Goal: Task Accomplishment & Management: Complete application form

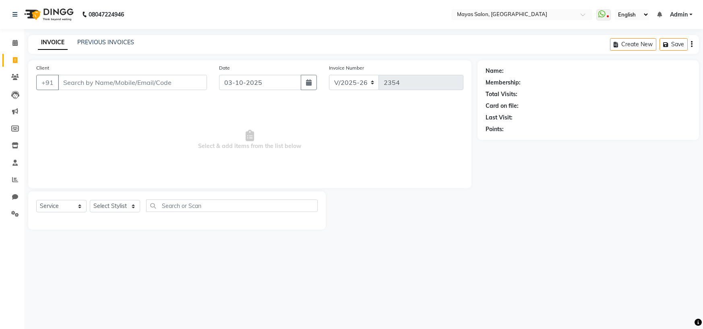
select select "7571"
select select "service"
click at [61, 68] on main "INVOICE PREVIOUS INVOICES Create New Save Client +91 Date [DATE] Invoice Number…" at bounding box center [363, 138] width 678 height 207
drag, startPoint x: 167, startPoint y: 92, endPoint x: 154, endPoint y: 84, distance: 15.5
click at [165, 90] on input "Client" at bounding box center [132, 82] width 149 height 15
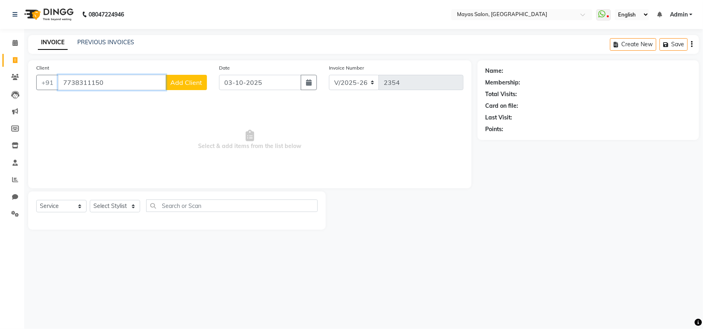
type input "7738311150"
click at [182, 90] on button "Add Client" at bounding box center [185, 82] width 41 height 15
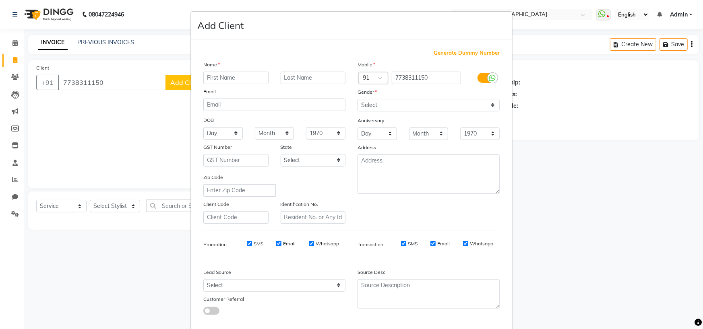
click at [206, 84] on input "text" at bounding box center [235, 78] width 65 height 12
type input "Reshma"
click at [458, 111] on select "Select [DEMOGRAPHIC_DATA] [DEMOGRAPHIC_DATA] Other Prefer Not To Say" at bounding box center [428, 105] width 142 height 12
select select "[DEMOGRAPHIC_DATA]"
click at [357, 111] on select "Select [DEMOGRAPHIC_DATA] [DEMOGRAPHIC_DATA] Other Prefer Not To Say" at bounding box center [428, 105] width 142 height 12
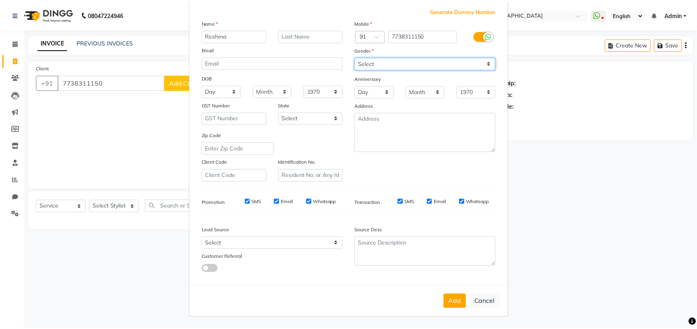
scroll to position [115, 0]
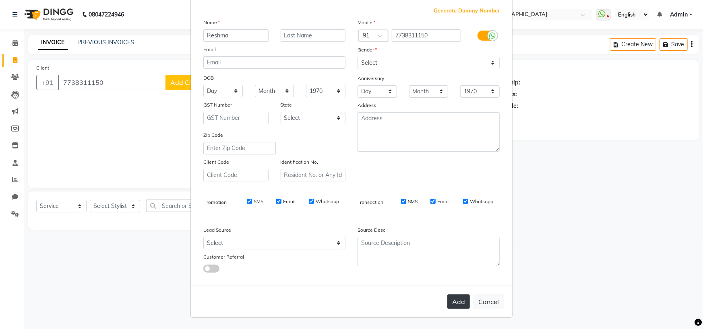
click at [447, 304] on button "Add" at bounding box center [458, 302] width 23 height 14
select select
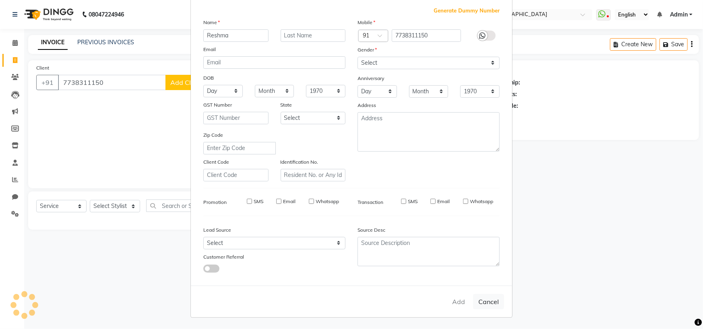
select select
checkbox input "false"
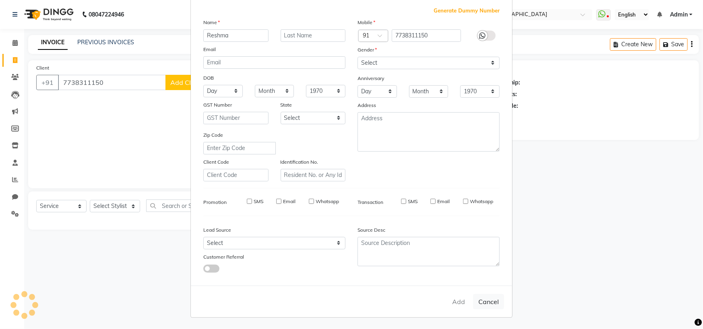
checkbox input "false"
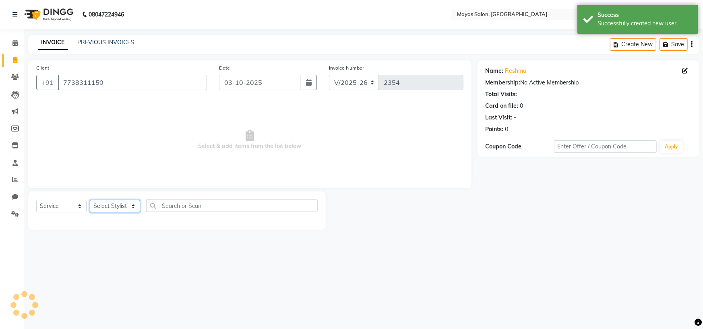
click at [134, 212] on select "Select Stylist [PERSON_NAME] [PERSON_NAME] [PERSON_NAME] (sir) [PERSON_NAME] Mo…" at bounding box center [115, 206] width 50 height 12
select select "66828"
click at [92, 212] on select "Select Stylist [PERSON_NAME] [PERSON_NAME] [PERSON_NAME] (sir) [PERSON_NAME] Mo…" at bounding box center [115, 206] width 50 height 12
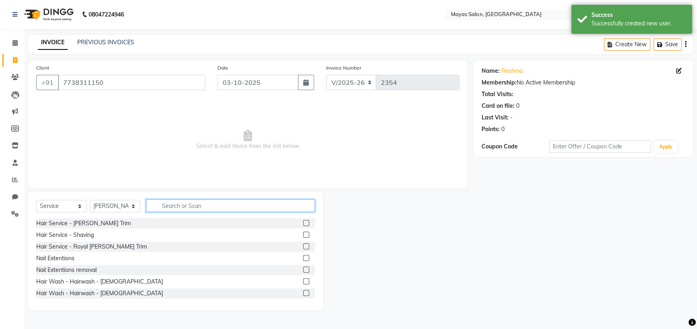
click at [210, 212] on input "text" at bounding box center [230, 206] width 169 height 12
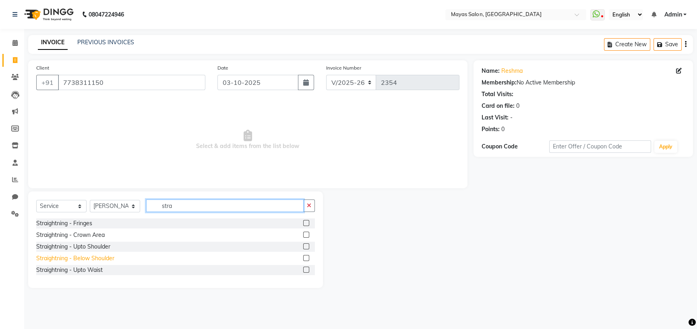
type input "stra"
click at [100, 263] on div "Straightning - Below Shoulder" at bounding box center [75, 258] width 78 height 8
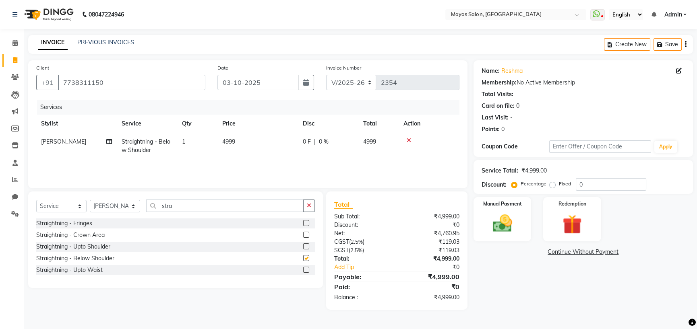
checkbox input "false"
click at [283, 159] on td "4999" at bounding box center [257, 146] width 80 height 27
select select "66828"
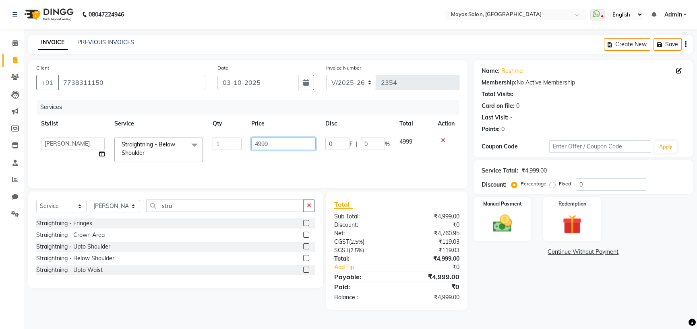
drag, startPoint x: 282, startPoint y: 163, endPoint x: 229, endPoint y: 169, distance: 53.4
click at [229, 167] on tr "[PERSON_NAME] [PERSON_NAME] [PERSON_NAME] (sir) [PERSON_NAME] Movle [PERSON_NAM…" at bounding box center [247, 150] width 423 height 34
type input "7000"
click at [251, 41] on div "INVOICE PREVIOUS INVOICES Create New Save" at bounding box center [360, 44] width 664 height 19
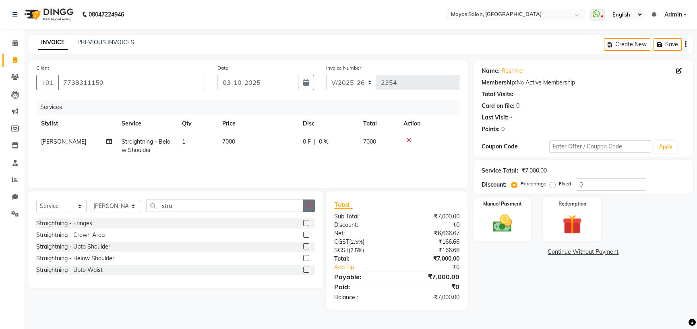
click at [307, 208] on icon "button" at bounding box center [309, 206] width 4 height 6
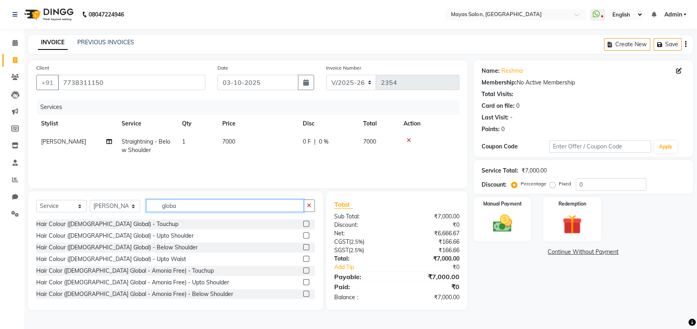
scroll to position [44, 0]
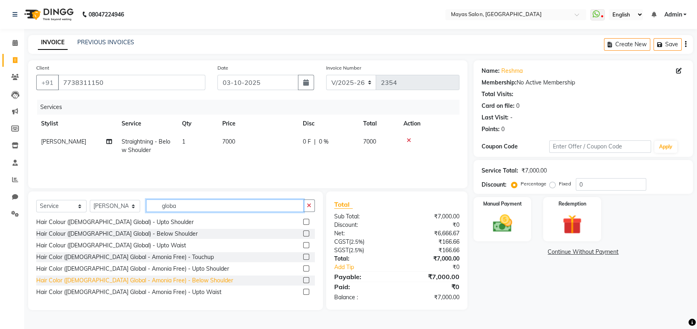
type input "globa"
click at [173, 285] on div "Hair Color ([DEMOGRAPHIC_DATA] Global - Amonia Free) - Below Shoulder" at bounding box center [134, 280] width 197 height 8
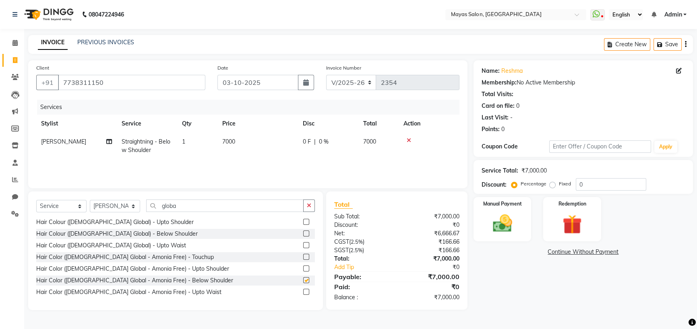
checkbox input "false"
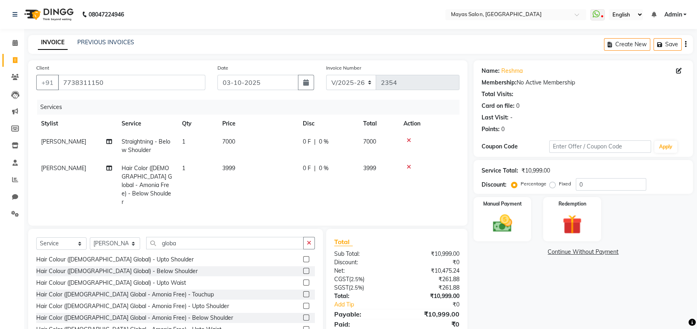
click at [268, 193] on td "3999" at bounding box center [257, 185] width 80 height 52
select select "66828"
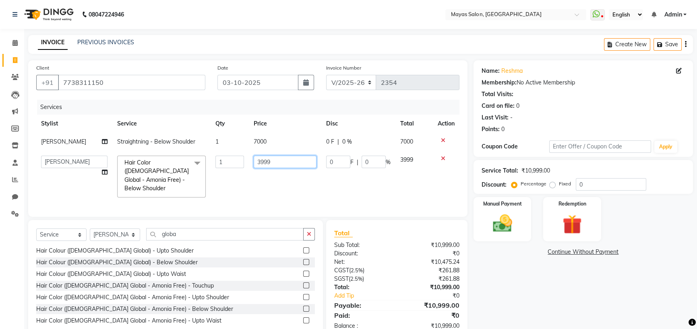
click at [272, 168] on input "3999" at bounding box center [284, 162] width 63 height 12
type input "3"
type input "4000"
click at [322, 33] on div "08047224946 Select Location × Mayas Salon, Thane WhatsApp Status ✕ Status: Disc…" at bounding box center [348, 175] width 697 height 351
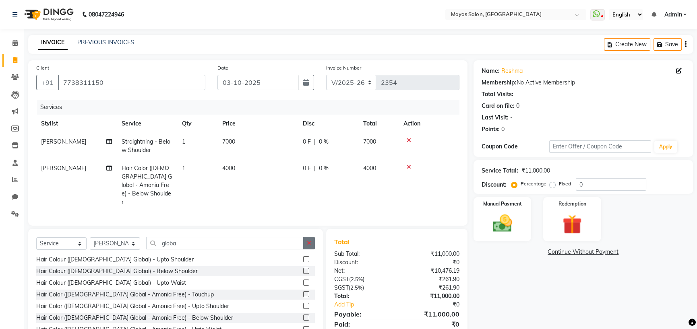
click at [305, 249] on button "button" at bounding box center [309, 243] width 12 height 12
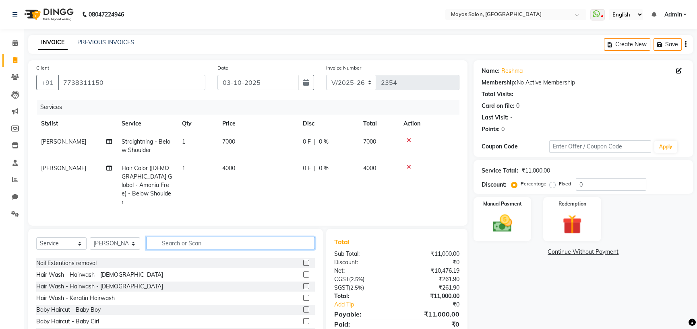
scroll to position [456, 0]
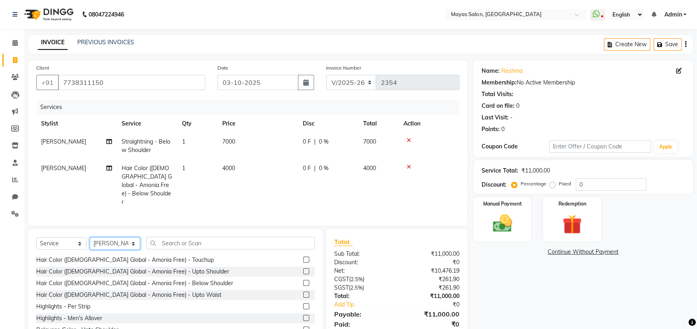
click at [124, 250] on select "Select Stylist [PERSON_NAME] [PERSON_NAME] [PERSON_NAME] (sir) [PERSON_NAME] Mo…" at bounding box center [115, 243] width 50 height 12
select select "66827"
click at [92, 250] on select "Select Stylist [PERSON_NAME] [PERSON_NAME] [PERSON_NAME] (sir) [PERSON_NAME] Mo…" at bounding box center [115, 243] width 50 height 12
click at [234, 249] on input "text" at bounding box center [230, 243] width 169 height 12
click at [247, 159] on td "7000" at bounding box center [257, 146] width 80 height 27
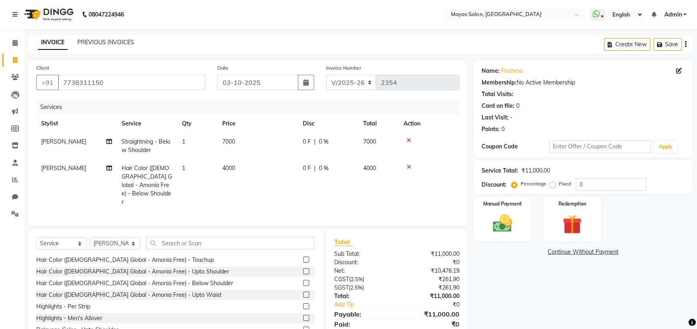
select select "66828"
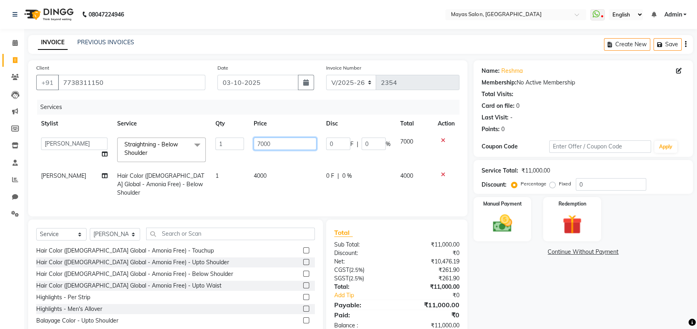
click at [282, 150] on input "7000" at bounding box center [284, 144] width 63 height 12
type input "7"
type input "6500"
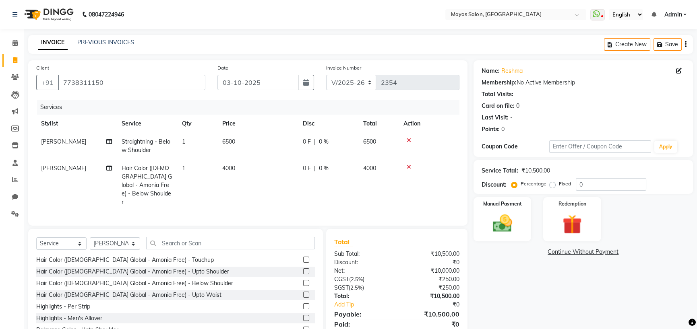
click at [326, 41] on div "INVOICE PREVIOUS INVOICES Create New Save" at bounding box center [360, 44] width 664 height 19
click at [198, 249] on input "text" at bounding box center [230, 243] width 169 height 12
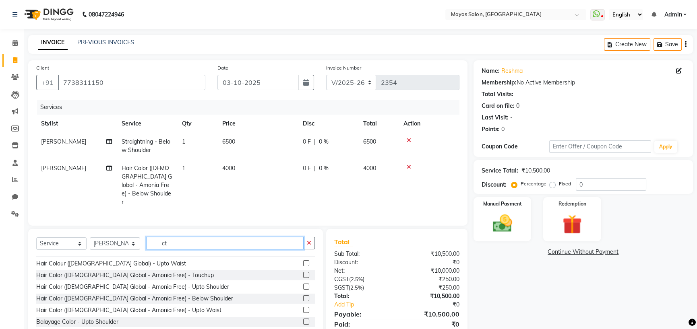
scroll to position [0, 0]
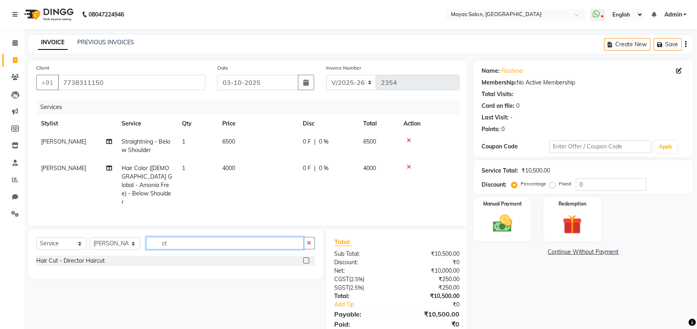
type input "ct"
click at [101, 265] on div "Hair Cut - Director Haircut" at bounding box center [70, 261] width 68 height 8
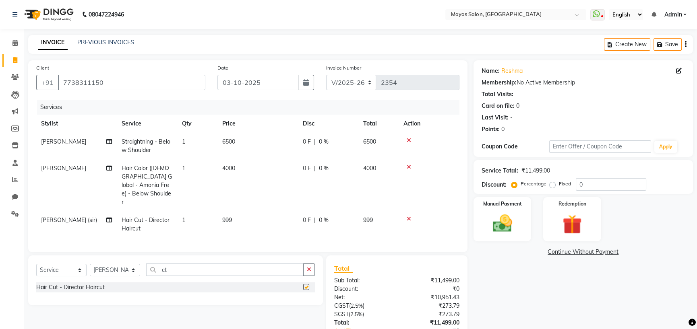
checkbox input "false"
click at [247, 238] on td "999" at bounding box center [257, 224] width 80 height 27
select select "66827"
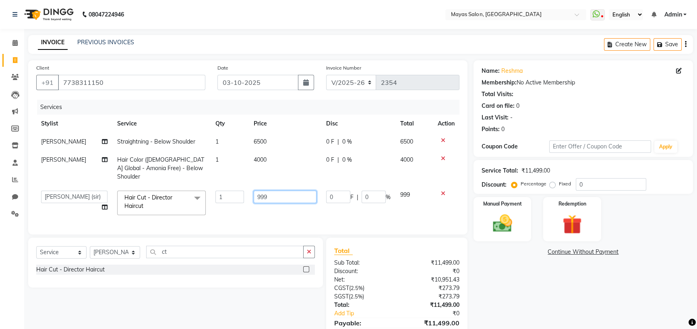
click at [276, 203] on input "999" at bounding box center [284, 197] width 63 height 12
type input "9"
type input "1500"
click at [543, 309] on div "Name: Reshma Membership: No Active Membership Total Visits: Card on file: 0 Las…" at bounding box center [585, 208] width 225 height 296
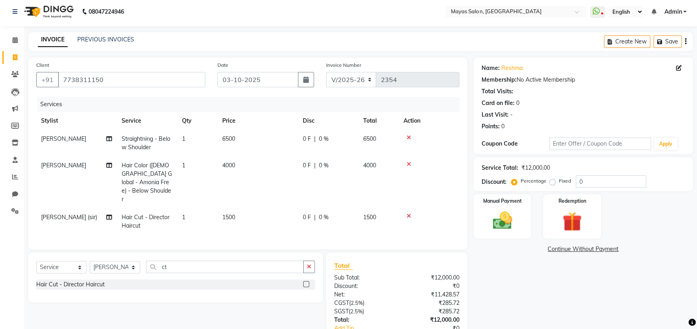
scroll to position [100, 0]
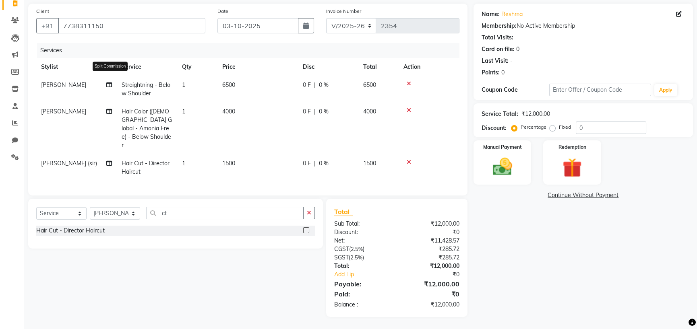
click at [110, 82] on icon at bounding box center [109, 85] width 6 height 6
select select "66828"
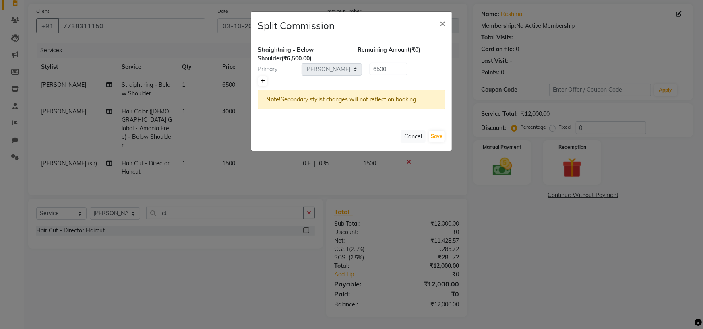
click at [266, 86] on link at bounding box center [262, 81] width 8 height 10
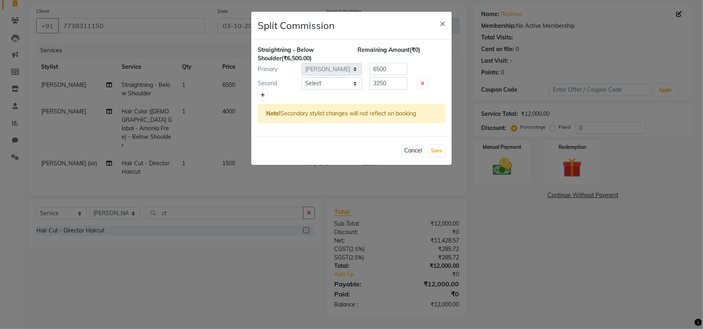
type input "3250"
click at [332, 90] on select "Select [PERSON_NAME] [PERSON_NAME] [PERSON_NAME] (sir) [PERSON_NAME] Movle [PER…" at bounding box center [331, 83] width 60 height 12
select select "67458"
click at [302, 90] on select "Select [PERSON_NAME] [PERSON_NAME] [PERSON_NAME] (sir) [PERSON_NAME] Movle [PER…" at bounding box center [331, 83] width 60 height 12
click at [435, 157] on button "Save" at bounding box center [437, 150] width 16 height 11
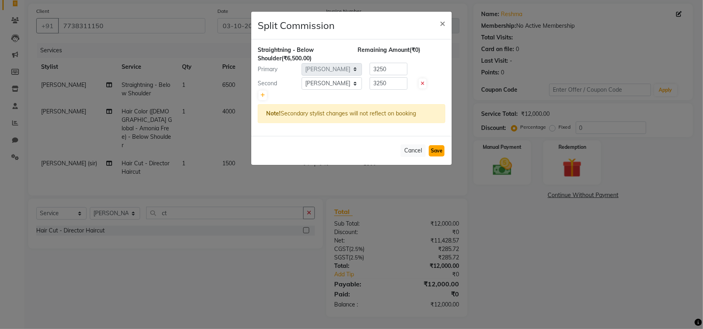
select select "Select"
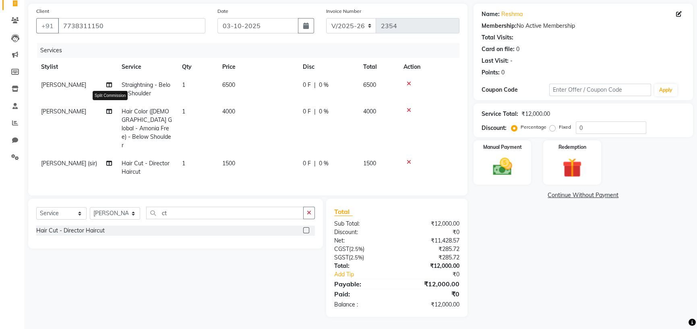
click at [109, 109] on icon at bounding box center [109, 112] width 6 height 6
select select "66828"
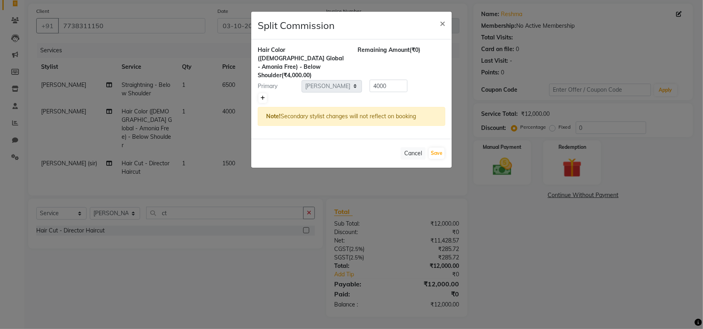
click at [262, 101] on icon at bounding box center [262, 98] width 4 height 5
type input "2000"
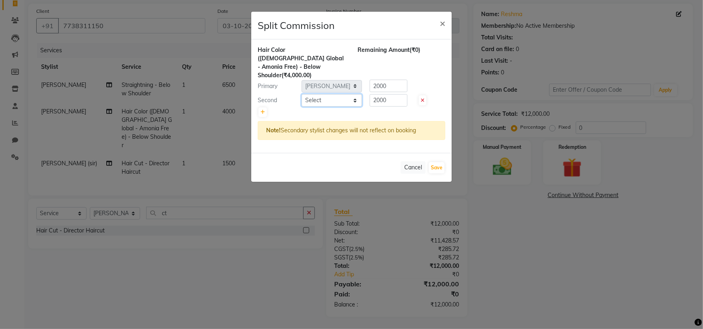
click at [317, 107] on select "Select [PERSON_NAME] [PERSON_NAME] [PERSON_NAME] (sir) [PERSON_NAME] Movle [PER…" at bounding box center [331, 100] width 60 height 12
select select "67458"
click at [302, 100] on select "Select [PERSON_NAME] [PERSON_NAME] [PERSON_NAME] (sir) [PERSON_NAME] Movle [PER…" at bounding box center [331, 100] width 60 height 12
click at [433, 173] on button "Save" at bounding box center [437, 167] width 16 height 11
select select "Select"
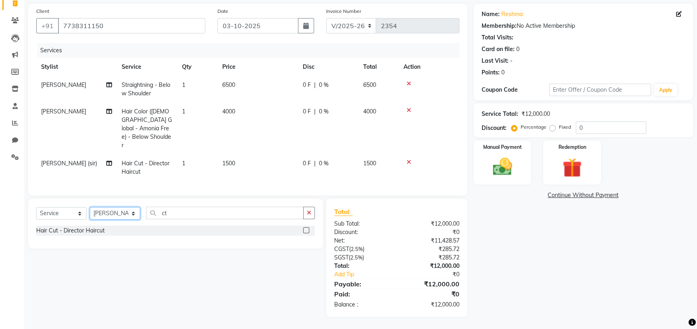
click at [125, 207] on select "Select Stylist [PERSON_NAME] [PERSON_NAME] [PERSON_NAME] (sir) [PERSON_NAME] Mo…" at bounding box center [115, 213] width 50 height 12
click at [114, 264] on div "Select Service Product Membership Package Voucher Prepaid Gift Card Select Styl…" at bounding box center [172, 258] width 301 height 118
click at [66, 207] on select "Select Service Product Membership Package Voucher Prepaid Gift Card" at bounding box center [61, 213] width 50 height 12
select select "product"
click at [38, 207] on select "Select Service Product Membership Package Voucher Prepaid Gift Card" at bounding box center [61, 213] width 50 height 12
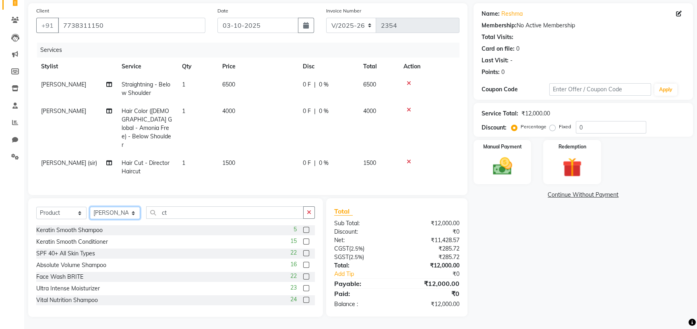
drag, startPoint x: 111, startPoint y: 205, endPoint x: 111, endPoint y: 198, distance: 6.4
click at [111, 207] on select "Select Stylist [PERSON_NAME] [PERSON_NAME] [PERSON_NAME] (sir) [PERSON_NAME] Mo…" at bounding box center [115, 213] width 50 height 12
select select "70617"
click at [92, 207] on select "Select Stylist [PERSON_NAME] [PERSON_NAME] [PERSON_NAME] (sir) [PERSON_NAME] Mo…" at bounding box center [115, 213] width 50 height 12
click at [310, 206] on button "button" at bounding box center [309, 212] width 12 height 12
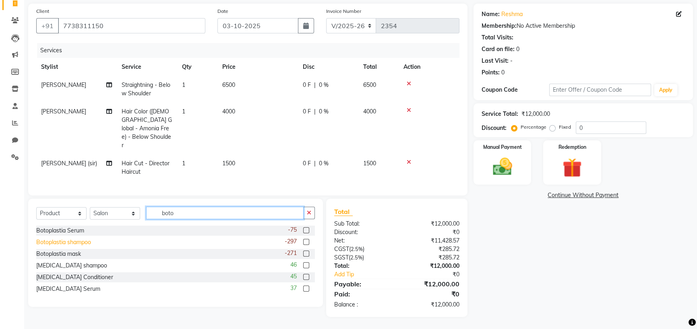
type input "boto"
click at [88, 238] on div "Botoplastia shampoo" at bounding box center [63, 242] width 55 height 8
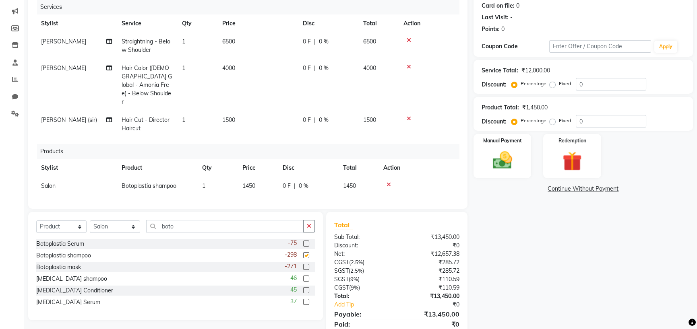
checkbox input "false"
click at [65, 272] on div "Botoplastia mask" at bounding box center [58, 267] width 45 height 8
checkbox input "false"
click at [308, 233] on button "button" at bounding box center [309, 226] width 12 height 12
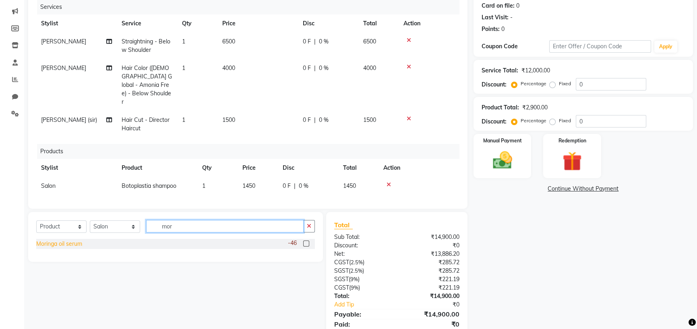
type input "mor"
click at [70, 248] on div "Moringa oil serum" at bounding box center [59, 244] width 46 height 8
checkbox input "false"
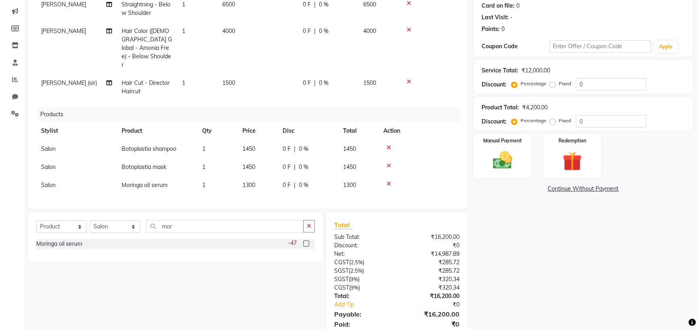
click at [254, 152] on span "1450" at bounding box center [248, 148] width 13 height 7
select select "70617"
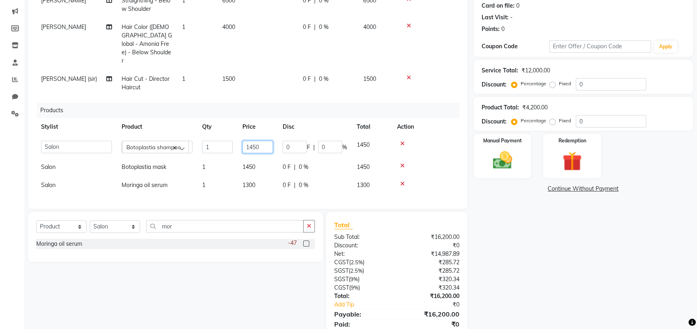
click at [266, 153] on input "1450" at bounding box center [257, 147] width 31 height 12
type input "1"
type input "1500"
click at [555, 277] on div "Name: Reshma Membership: No Active Membership Total Visits: Card on file: 0 Las…" at bounding box center [585, 153] width 225 height 387
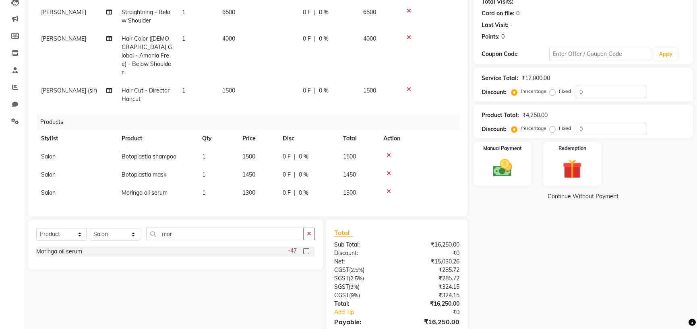
scroll to position [0, 0]
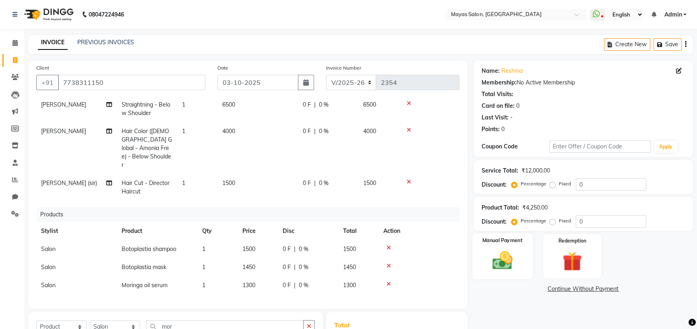
click at [507, 279] on div "Manual Payment" at bounding box center [502, 256] width 60 height 46
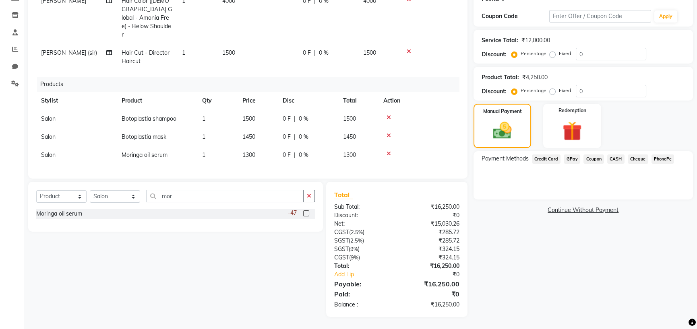
scroll to position [168, 0]
click at [551, 155] on span "Credit Card" at bounding box center [546, 159] width 29 height 9
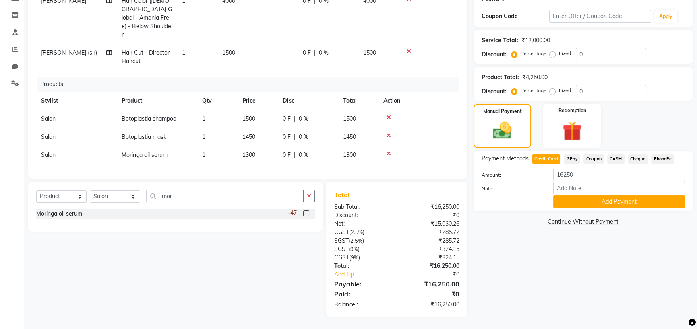
click at [608, 230] on div "Name: Reshma Membership: No Active Membership Total Visits: Card on file: 0 Las…" at bounding box center [585, 123] width 225 height 387
click at [606, 208] on button "Add Payment" at bounding box center [619, 202] width 132 height 12
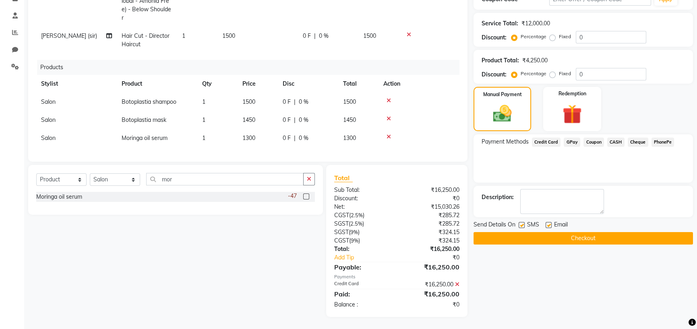
click at [613, 245] on button "Checkout" at bounding box center [582, 238] width 219 height 12
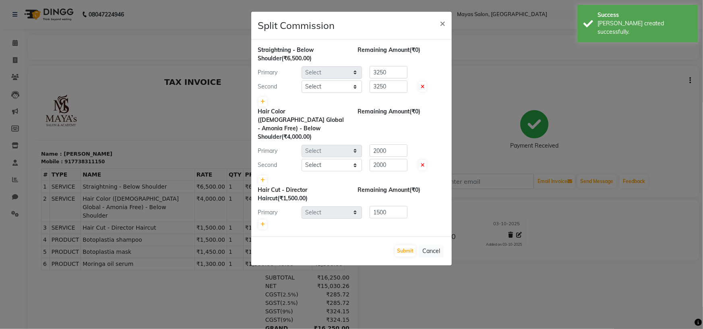
select select "66828"
select select "67458"
select select "66828"
select select "67458"
select select "66827"
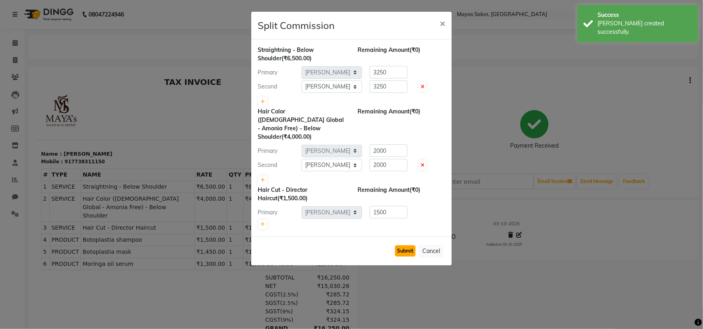
click at [399, 257] on button "Submit" at bounding box center [405, 250] width 21 height 11
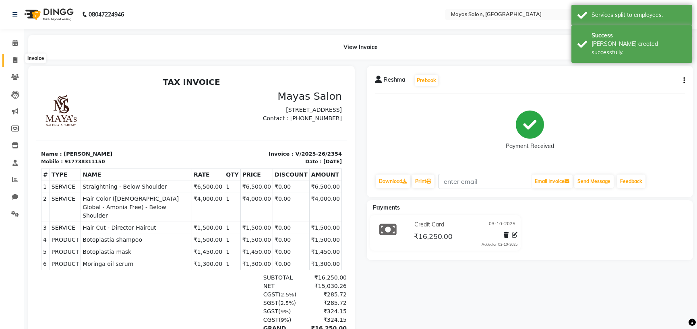
click at [14, 56] on span at bounding box center [15, 60] width 14 height 9
select select "7571"
select select "service"
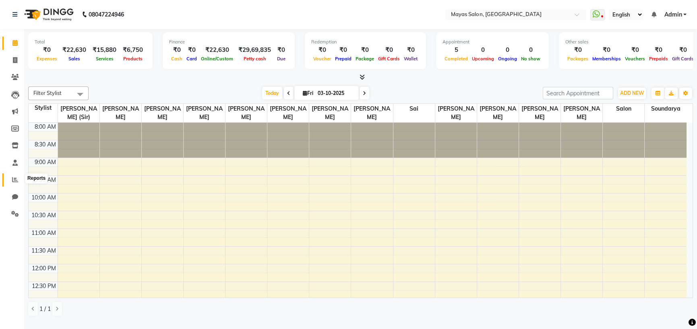
click at [14, 181] on icon at bounding box center [15, 180] width 6 height 6
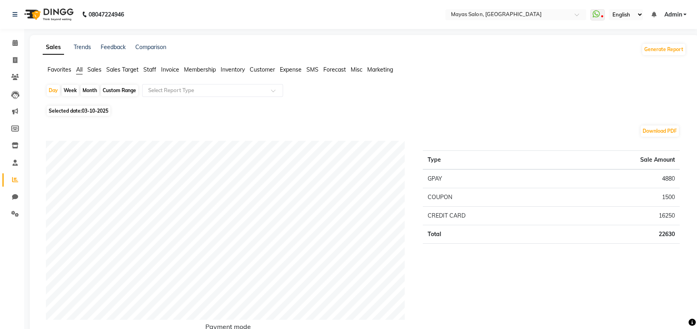
click at [88, 96] on div "Month" at bounding box center [89, 90] width 19 height 11
select select "10"
select select "2025"
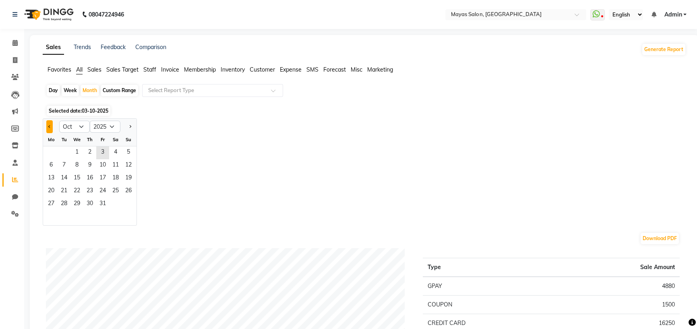
click at [52, 133] on button "Previous month" at bounding box center [49, 126] width 6 height 13
select select "9"
click at [83, 185] on span "17" at bounding box center [76, 178] width 13 height 13
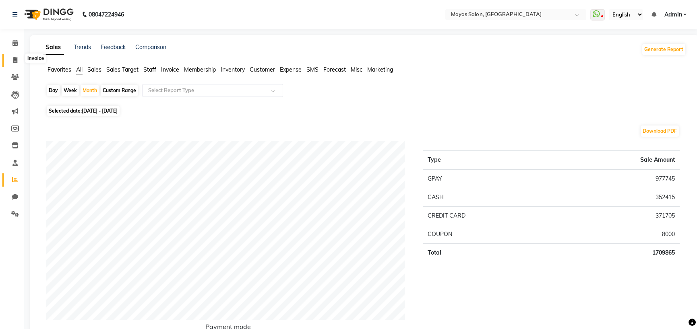
click at [20, 56] on span at bounding box center [15, 60] width 14 height 9
select select "service"
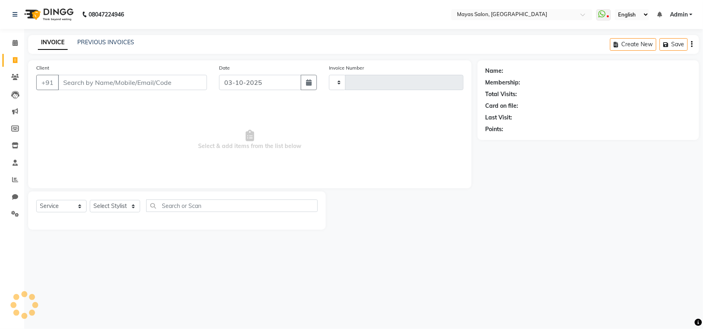
type input "2355"
select select "7571"
click at [109, 90] on input "Client" at bounding box center [132, 82] width 149 height 15
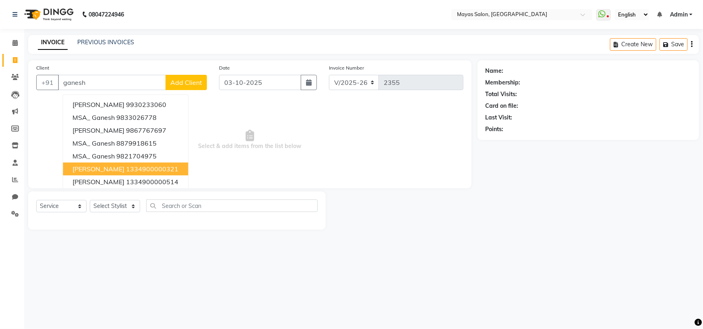
click at [167, 173] on ngb-highlight "1334900000321" at bounding box center [152, 169] width 52 height 8
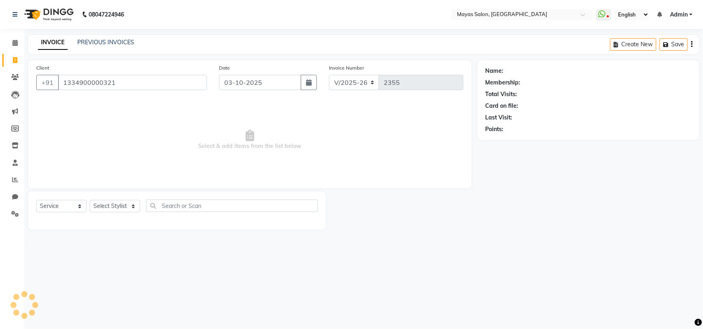
type input "1334900000321"
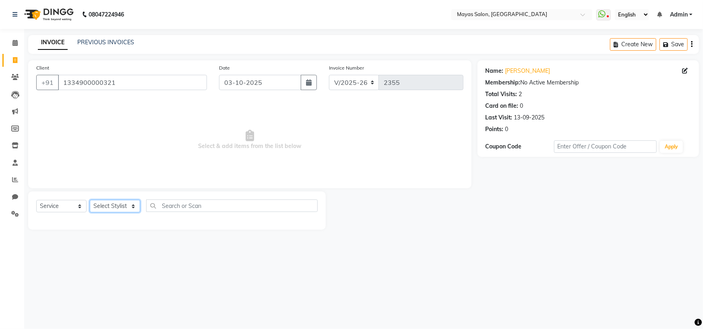
click at [129, 212] on select "Select Stylist [PERSON_NAME] [PERSON_NAME] [PERSON_NAME] (sir) [PERSON_NAME] Mo…" at bounding box center [115, 206] width 50 height 12
select select "67459"
click at [92, 212] on select "Select Stylist [PERSON_NAME] [PERSON_NAME] [PERSON_NAME] (sir) [PERSON_NAME] Mo…" at bounding box center [115, 206] width 50 height 12
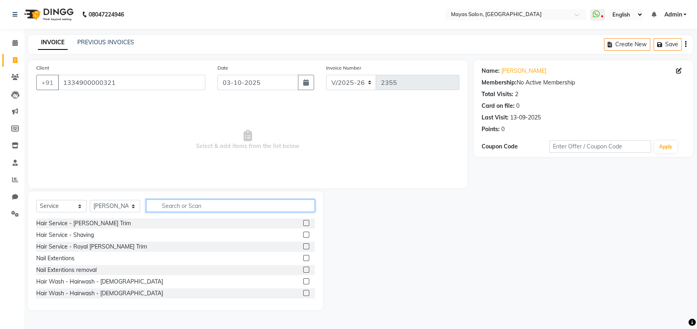
click at [198, 212] on input "text" at bounding box center [230, 206] width 169 height 12
click at [91, 239] on div "Hair Service - Shaving" at bounding box center [65, 235] width 58 height 8
checkbox input "false"
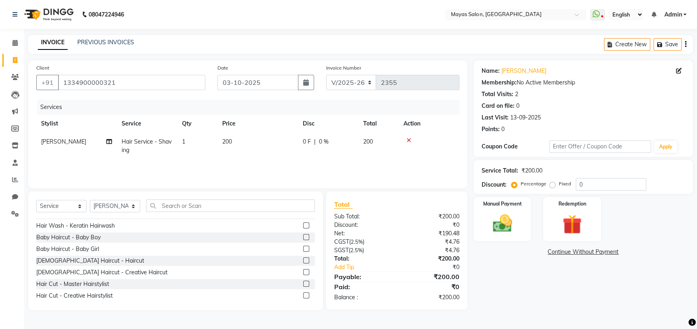
scroll to position [80, 0]
click at [82, 264] on div "[DEMOGRAPHIC_DATA] Haircut - Haircut" at bounding box center [90, 260] width 108 height 8
checkbox input "false"
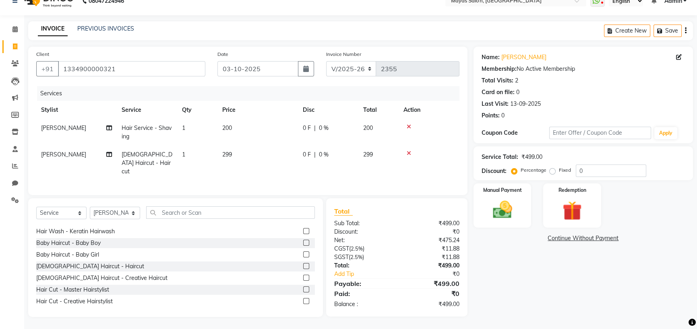
click at [262, 176] on td "299" at bounding box center [257, 163] width 80 height 35
select select "67459"
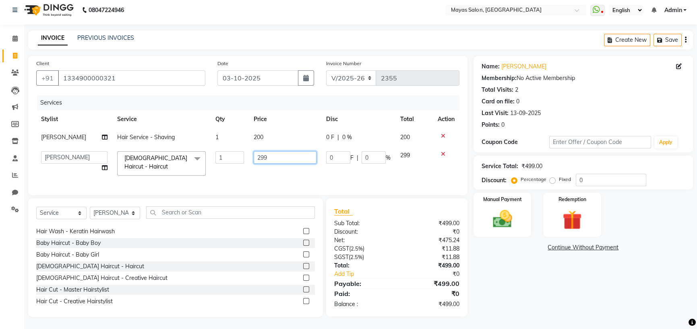
drag, startPoint x: 278, startPoint y: 161, endPoint x: 250, endPoint y: 169, distance: 28.3
click at [250, 169] on td "299" at bounding box center [285, 163] width 72 height 34
type input "400"
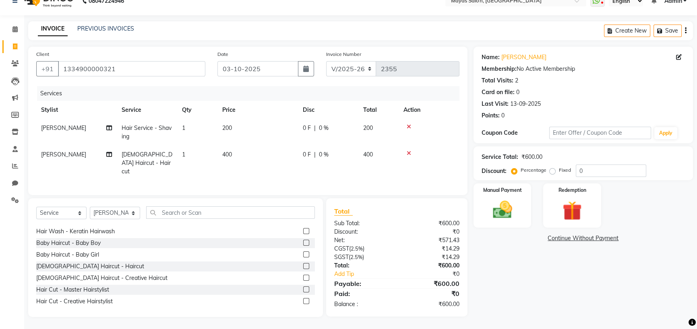
click at [600, 304] on div "Name: Ganesh Patil Membership: No Active Membership Total Visits: 2 Card on fil…" at bounding box center [585, 182] width 225 height 270
click at [181, 219] on input "text" at bounding box center [230, 212] width 169 height 12
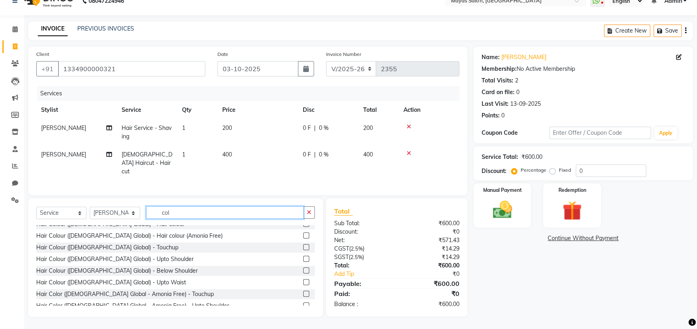
scroll to position [0, 0]
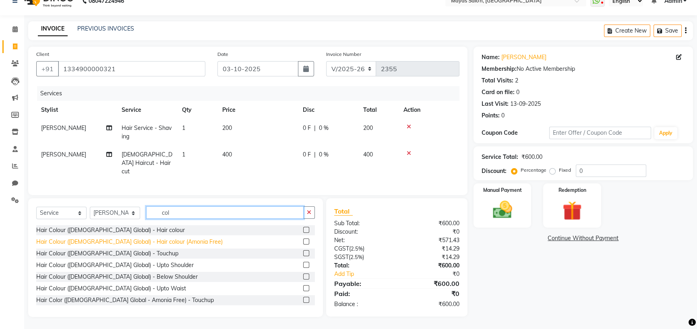
type input "col"
click at [133, 246] on div "Hair Colour ([DEMOGRAPHIC_DATA] Global) - Hair colour (Amonia Free)" at bounding box center [129, 242] width 186 height 8
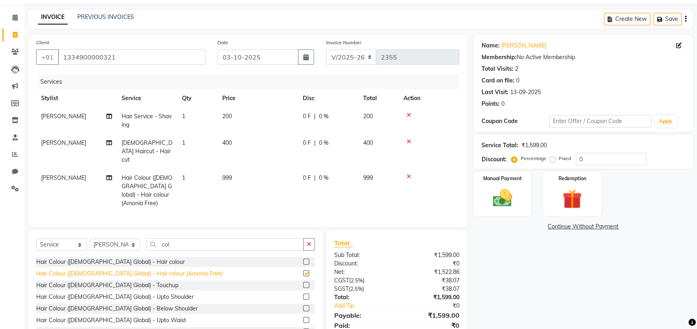
checkbox input "false"
click at [262, 196] on td "999" at bounding box center [257, 190] width 80 height 43
select select "67459"
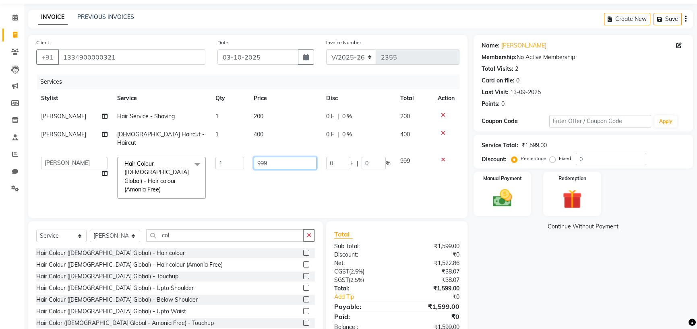
click at [270, 169] on input "999" at bounding box center [284, 163] width 63 height 12
type input "9"
type input "1000"
click at [526, 295] on div "Name: Ganesh Patil Membership: No Active Membership Total Visits: 2 Card on fil…" at bounding box center [585, 187] width 225 height 305
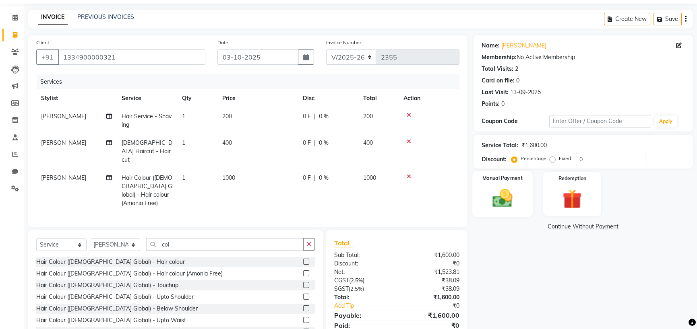
click at [500, 208] on div "Manual Payment" at bounding box center [502, 194] width 60 height 46
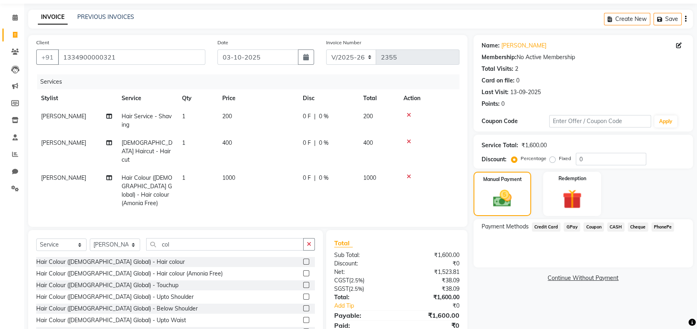
click at [571, 232] on span "GPay" at bounding box center [571, 227] width 16 height 9
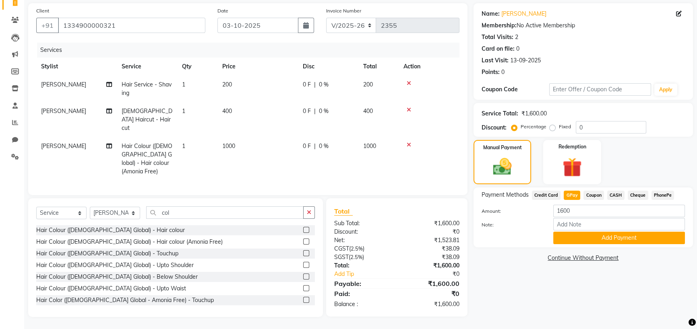
scroll to position [92, 0]
click at [608, 244] on button "Add Payment" at bounding box center [619, 238] width 132 height 12
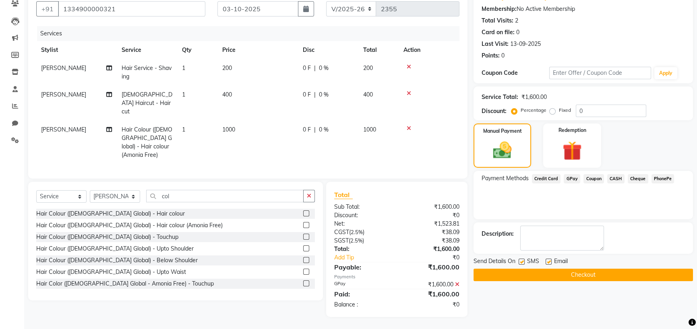
scroll to position [109, 0]
click at [619, 278] on button "Checkout" at bounding box center [582, 275] width 219 height 12
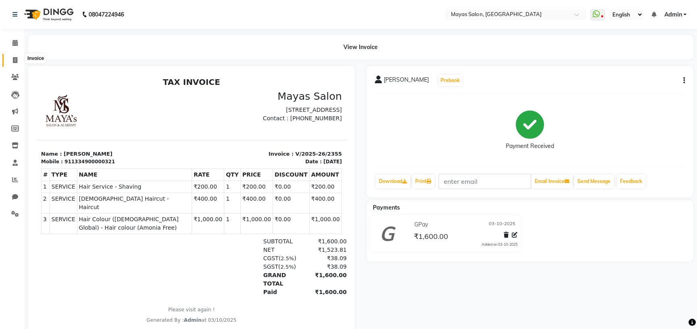
click at [14, 62] on icon at bounding box center [15, 60] width 4 height 6
select select "service"
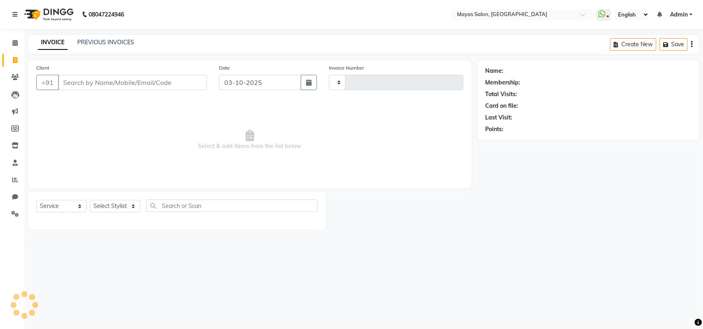
type input "2356"
select select "7571"
drag, startPoint x: 47, startPoint y: 15, endPoint x: 403, endPoint y: 235, distance: 418.2
click at [403, 230] on div at bounding box center [402, 211] width 152 height 38
click at [149, 90] on input "Client" at bounding box center [132, 82] width 149 height 15
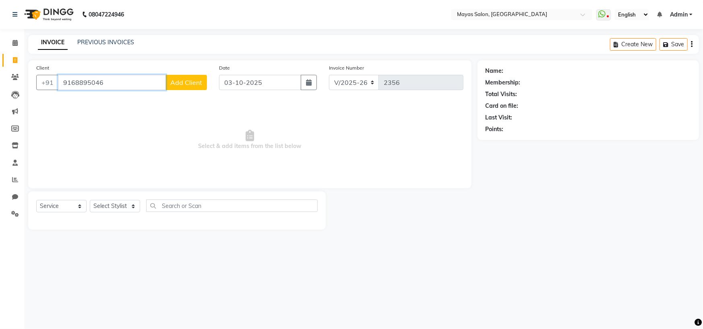
type input "9168895046"
click at [169, 87] on button "Add Client" at bounding box center [185, 82] width 41 height 15
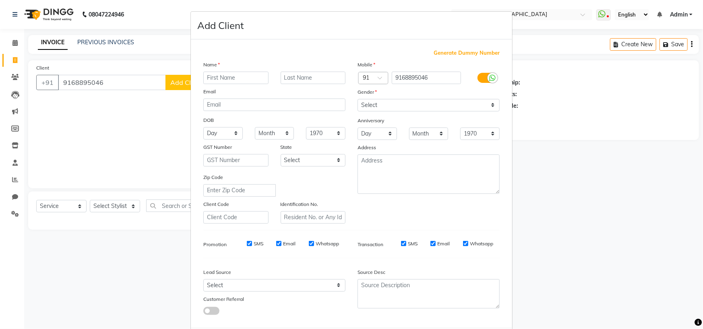
click at [249, 72] on div "Name" at bounding box center [274, 65] width 154 height 11
click at [262, 84] on input "text" at bounding box center [235, 78] width 65 height 12
click at [225, 84] on input "text" at bounding box center [235, 78] width 65 height 12
type input "Vaishnavi"
click at [296, 84] on input "text" at bounding box center [312, 78] width 65 height 12
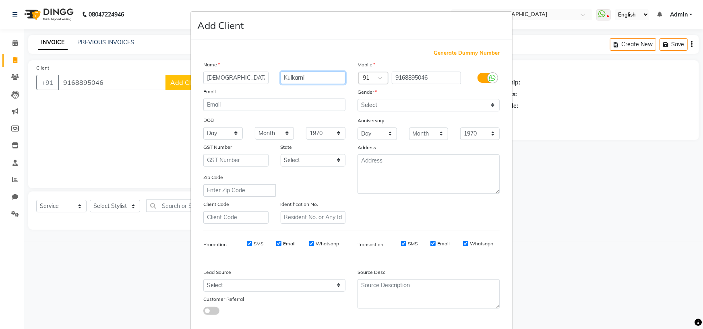
type input "Kulkarni"
click at [444, 136] on div "Mobile Country Code × 91 9168895046 Gender Select Male Female Other Prefer Not …" at bounding box center [428, 141] width 154 height 163
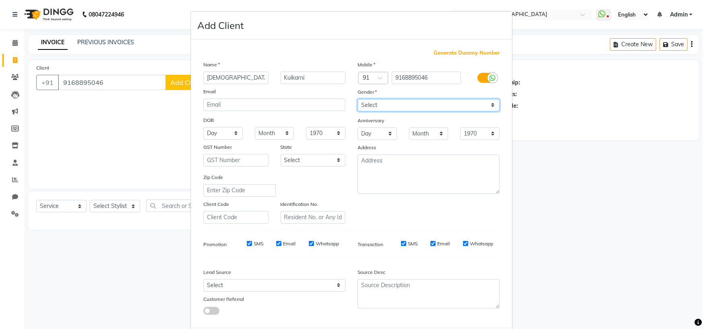
click at [444, 111] on select "Select [DEMOGRAPHIC_DATA] [DEMOGRAPHIC_DATA] Other Prefer Not To Say" at bounding box center [428, 105] width 142 height 12
select select "[DEMOGRAPHIC_DATA]"
click at [357, 111] on select "Select [DEMOGRAPHIC_DATA] [DEMOGRAPHIC_DATA] Other Prefer Not To Say" at bounding box center [428, 105] width 142 height 12
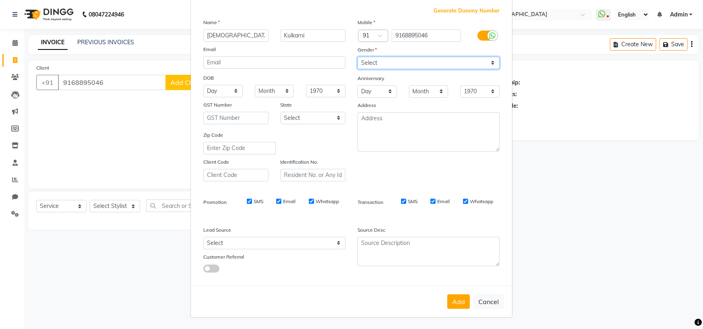
scroll to position [115, 0]
click at [447, 295] on button "Add" at bounding box center [458, 302] width 23 height 14
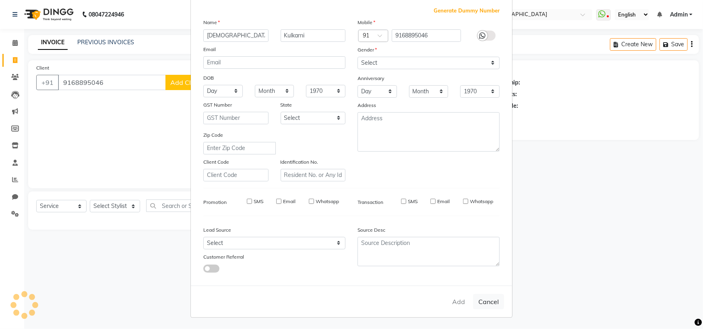
select select
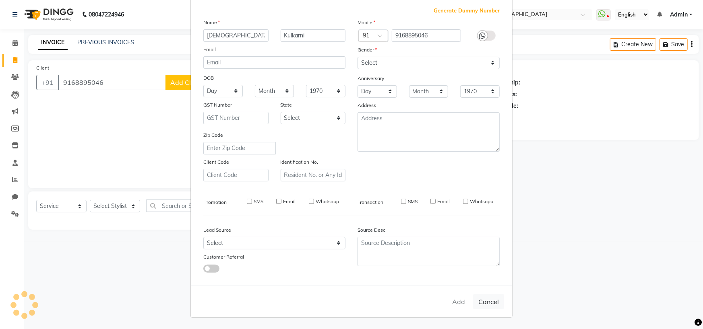
select select
checkbox input "false"
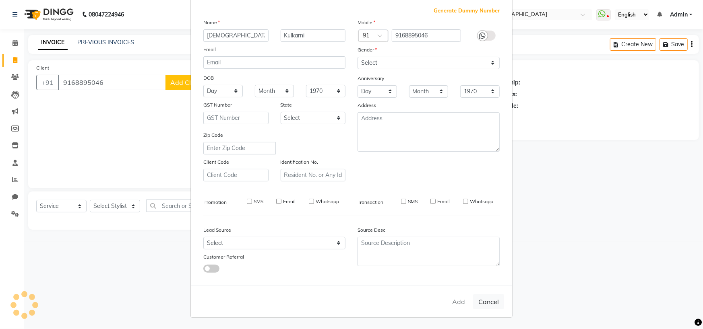
checkbox input "false"
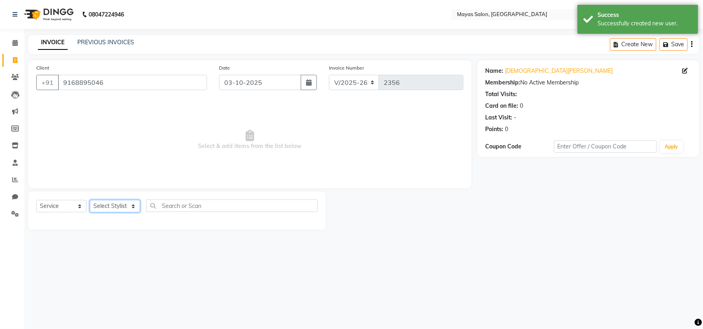
click at [122, 212] on select "Select Stylist [PERSON_NAME] [PERSON_NAME] [PERSON_NAME] (sir) [PERSON_NAME] Mo…" at bounding box center [115, 206] width 50 height 12
click at [439, 229] on div at bounding box center [402, 211] width 152 height 38
